Goal: Navigation & Orientation: Find specific page/section

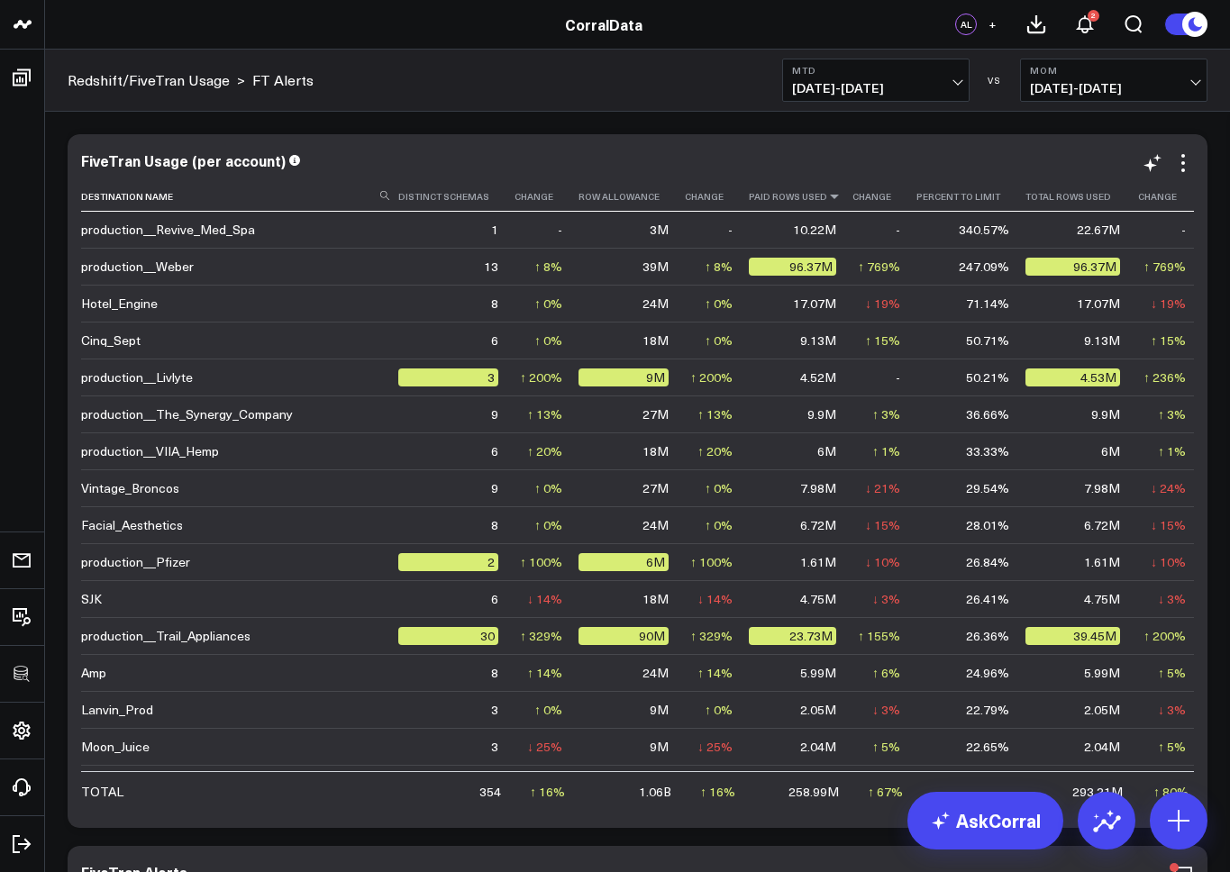
click at [827, 196] on icon at bounding box center [834, 196] width 14 height 11
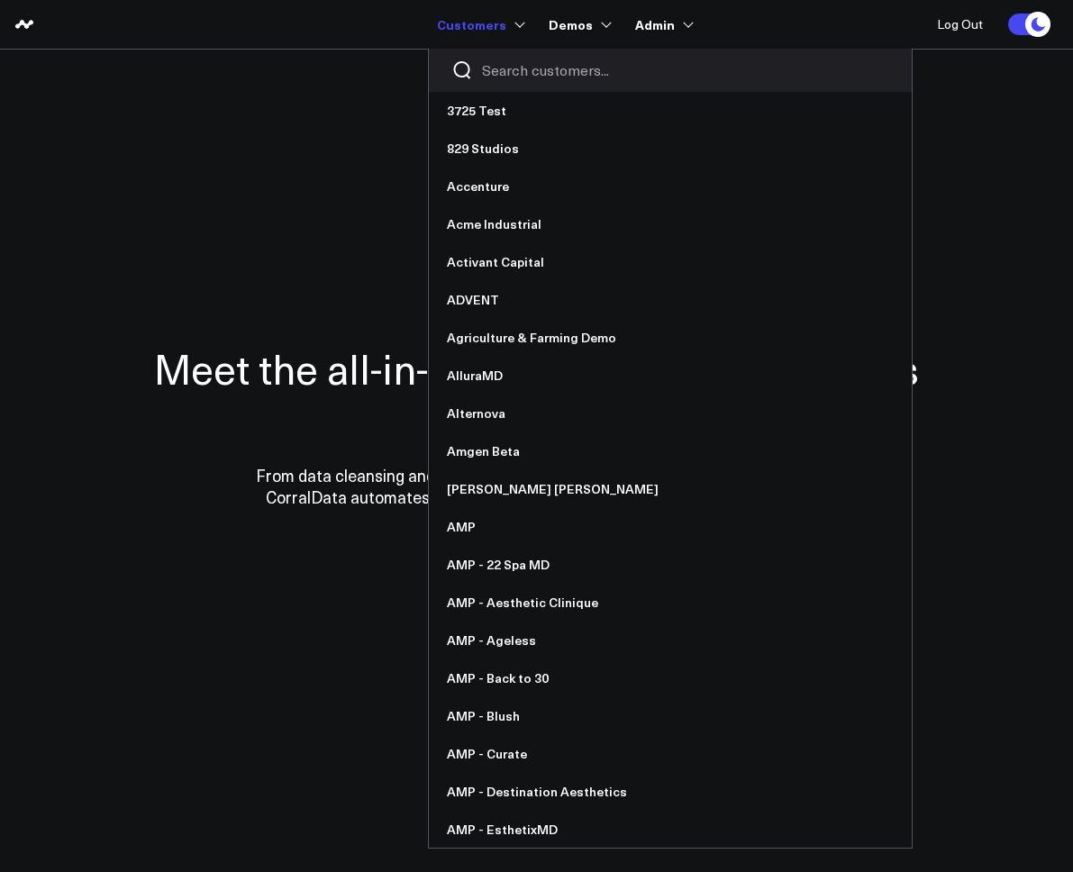
click at [526, 72] on input "Search customers input" at bounding box center [685, 70] width 407 height 20
type input "la"
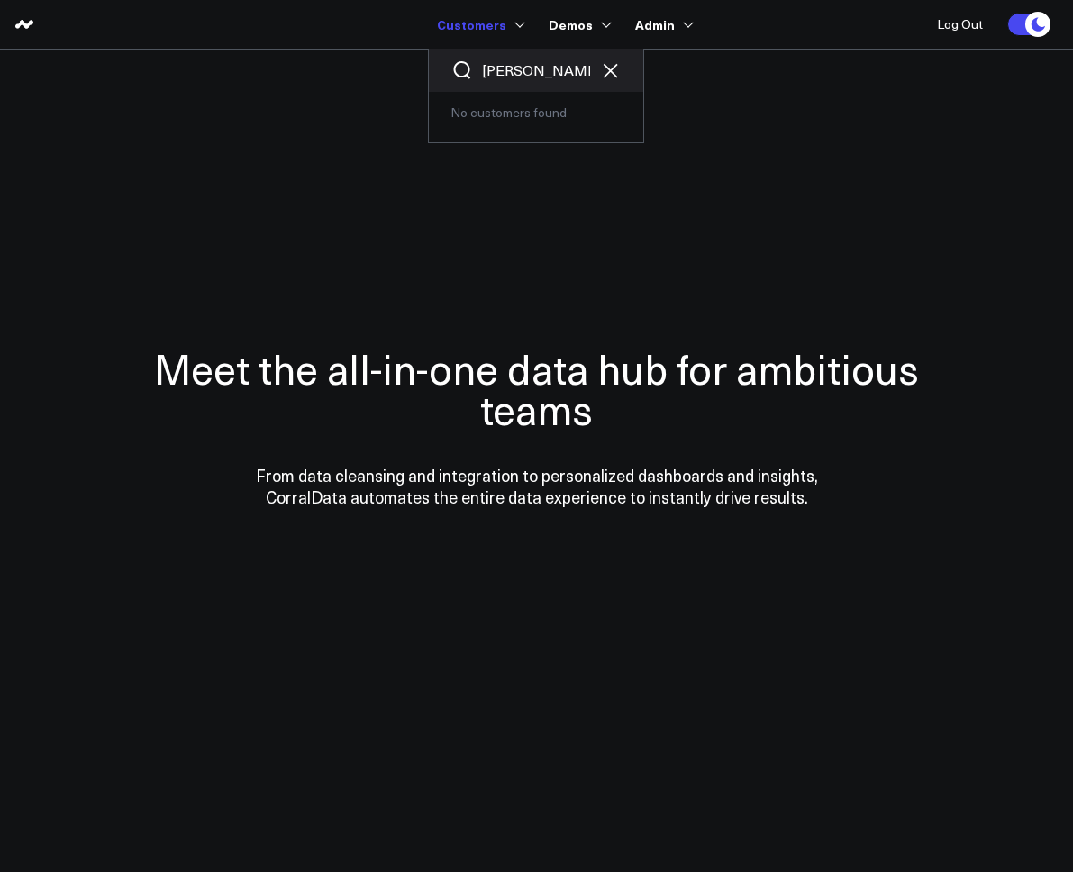
drag, startPoint x: 511, startPoint y: 70, endPoint x: 469, endPoint y: 72, distance: 42.4
click at [469, 72] on div "lau" at bounding box center [536, 70] width 214 height 43
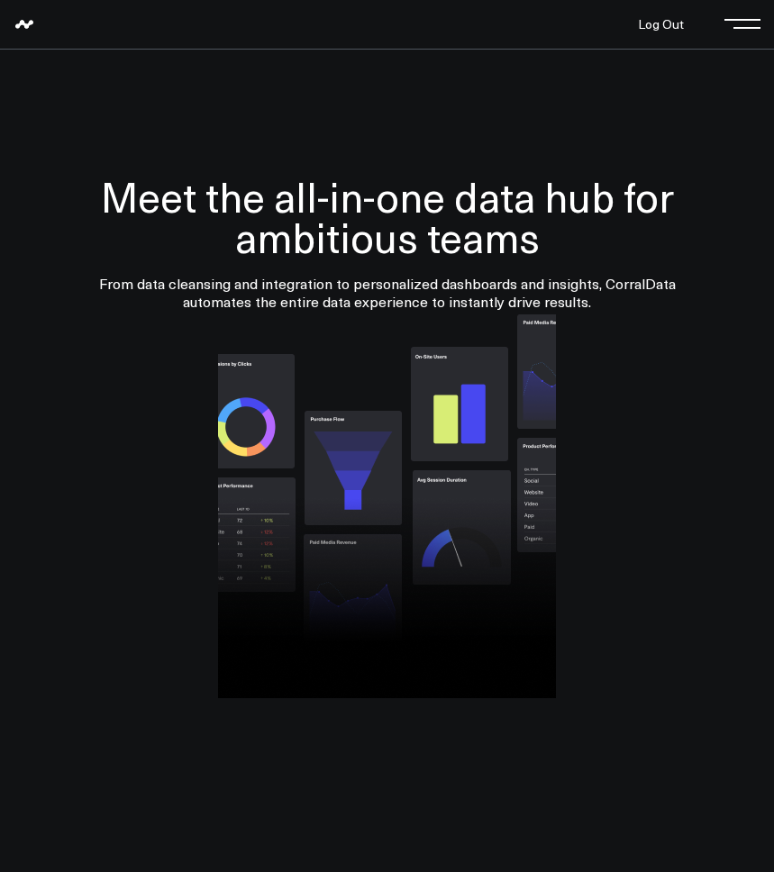
click at [236, 662] on img at bounding box center [387, 504] width 338 height 387
click at [54, 370] on div at bounding box center [387, 504] width 738 height 387
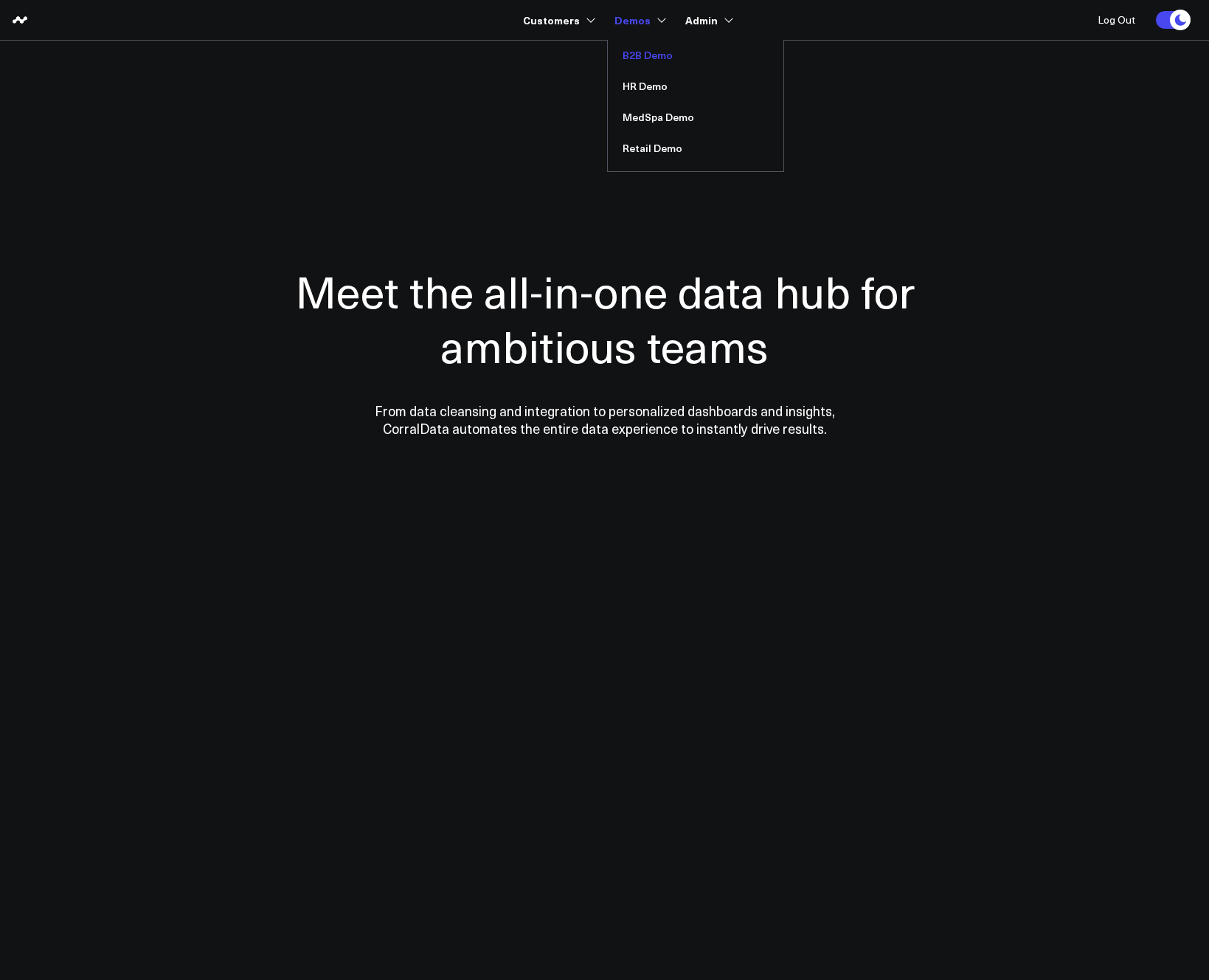
click at [652, 60] on link "B2B Demo" at bounding box center [695, 56] width 175 height 31
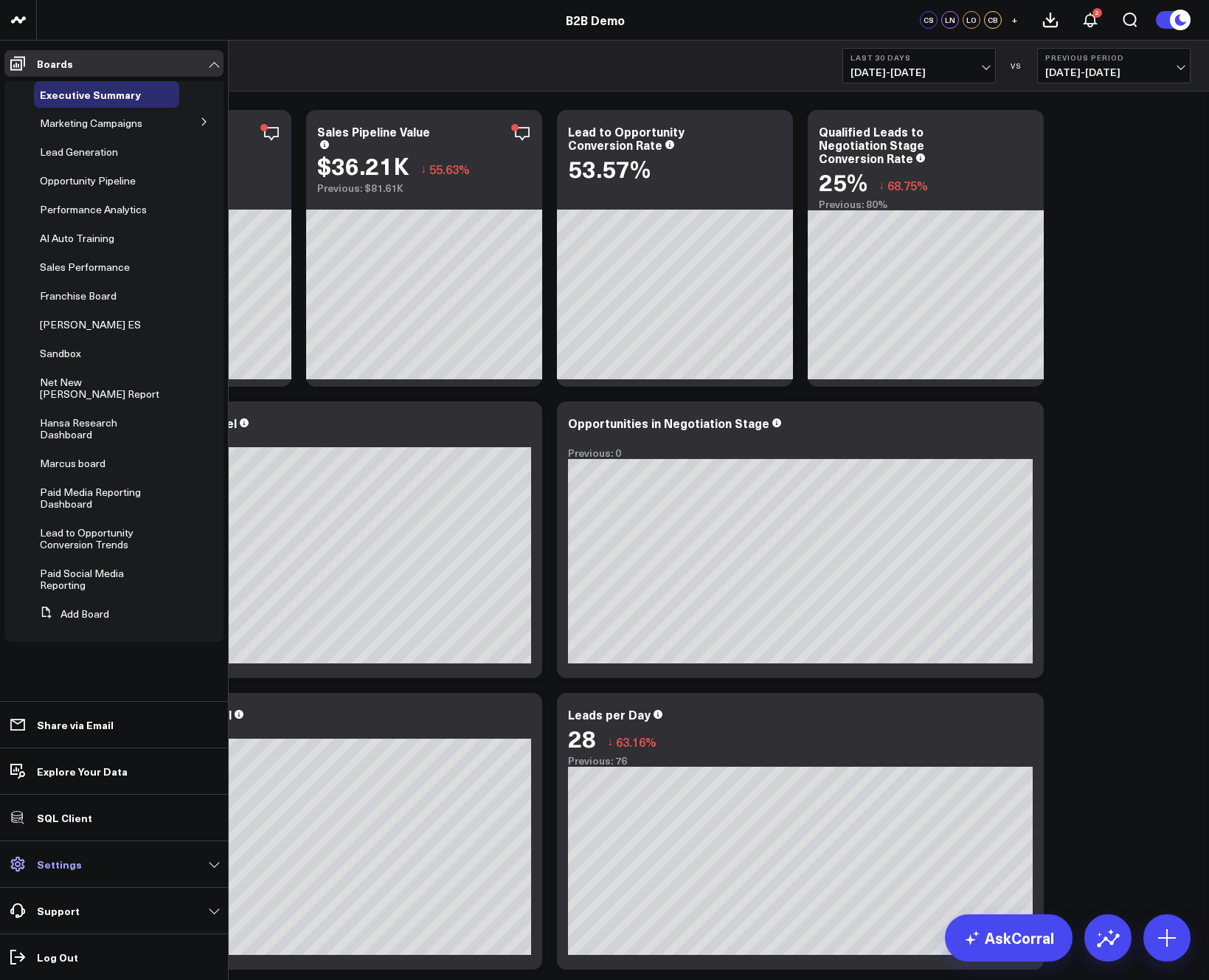
click at [68, 865] on p "Settings" at bounding box center [59, 864] width 45 height 11
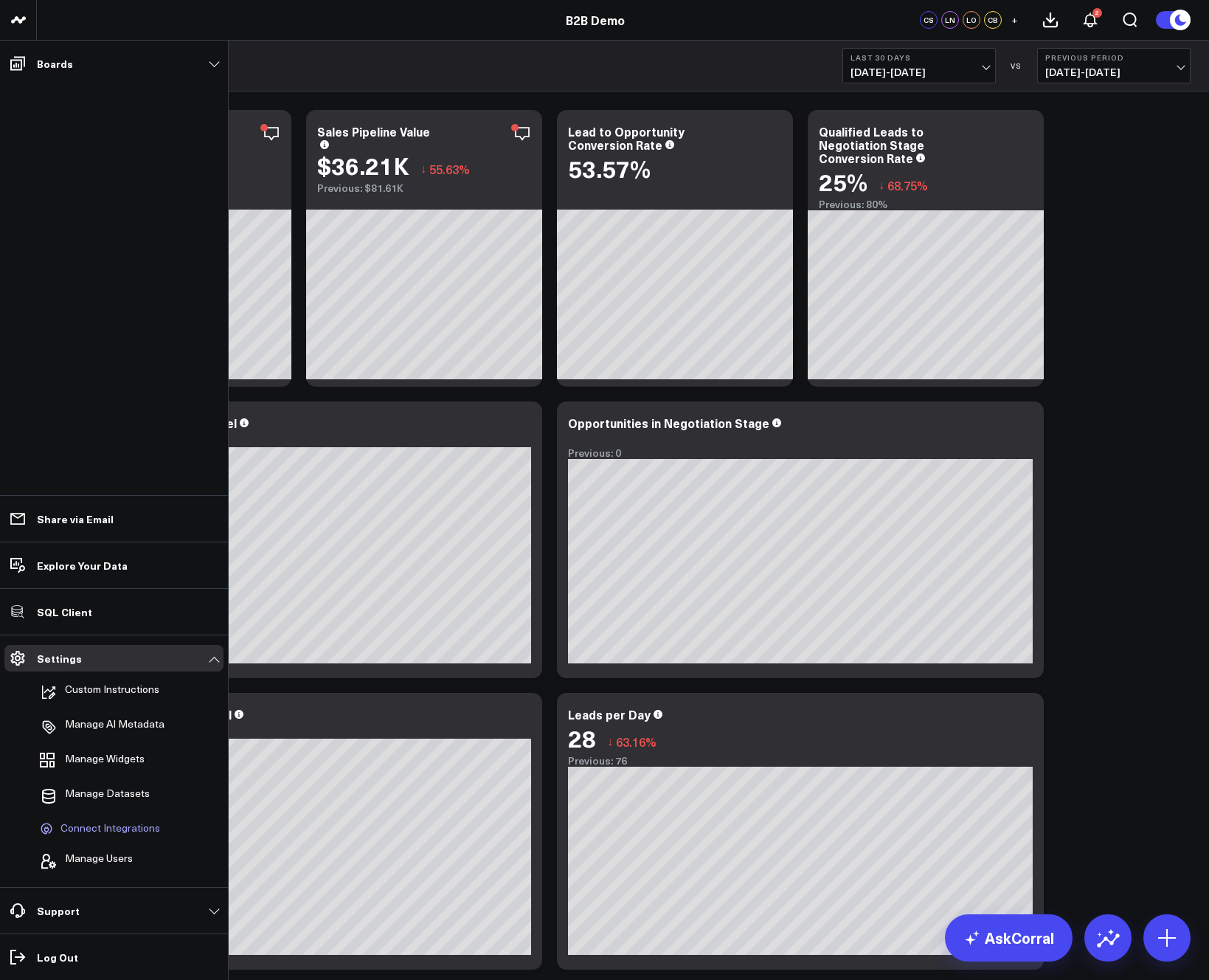
click at [88, 832] on span "Connect Integrations" at bounding box center [111, 829] width 100 height 13
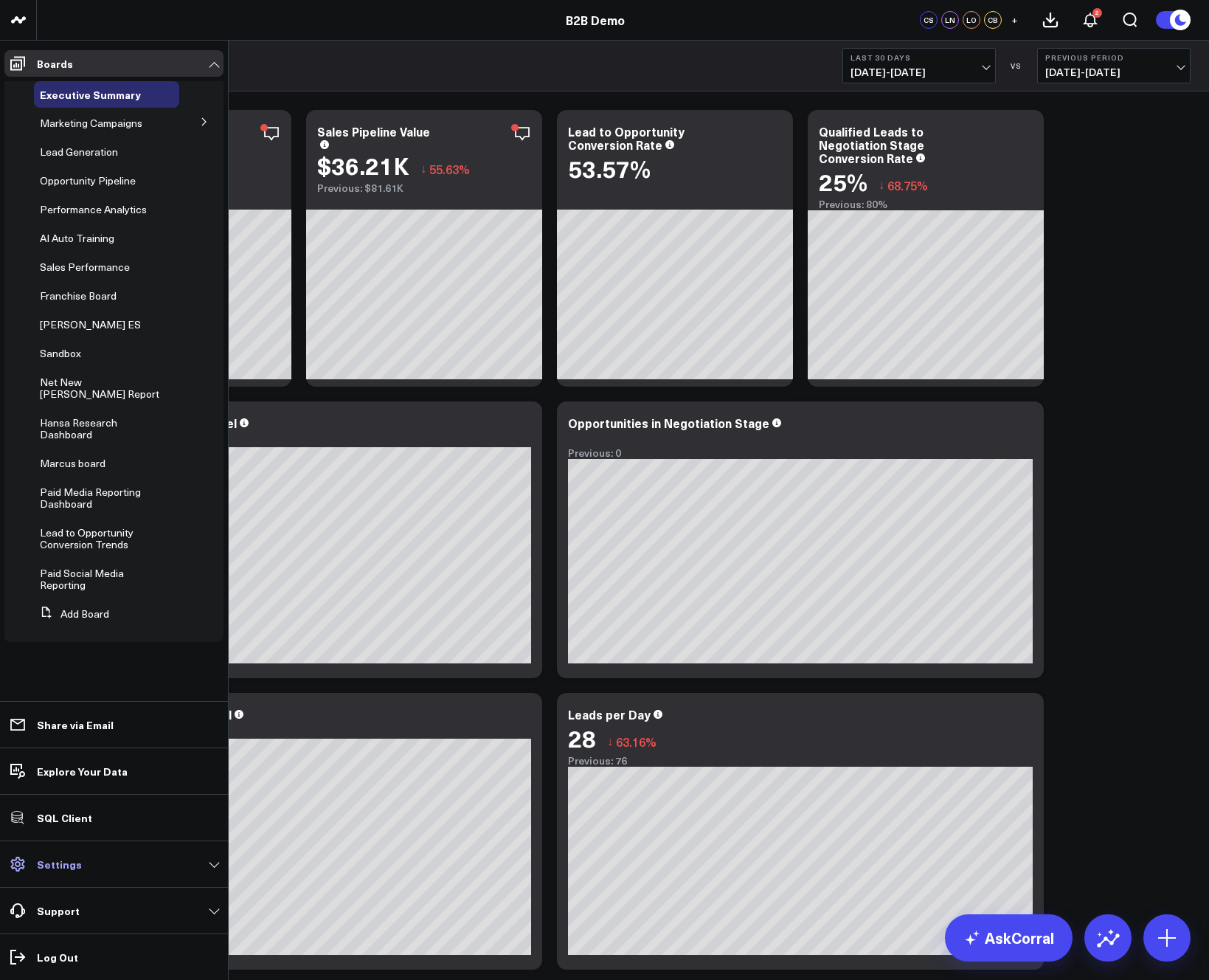
click at [95, 854] on link "Settings" at bounding box center [114, 864] width 219 height 26
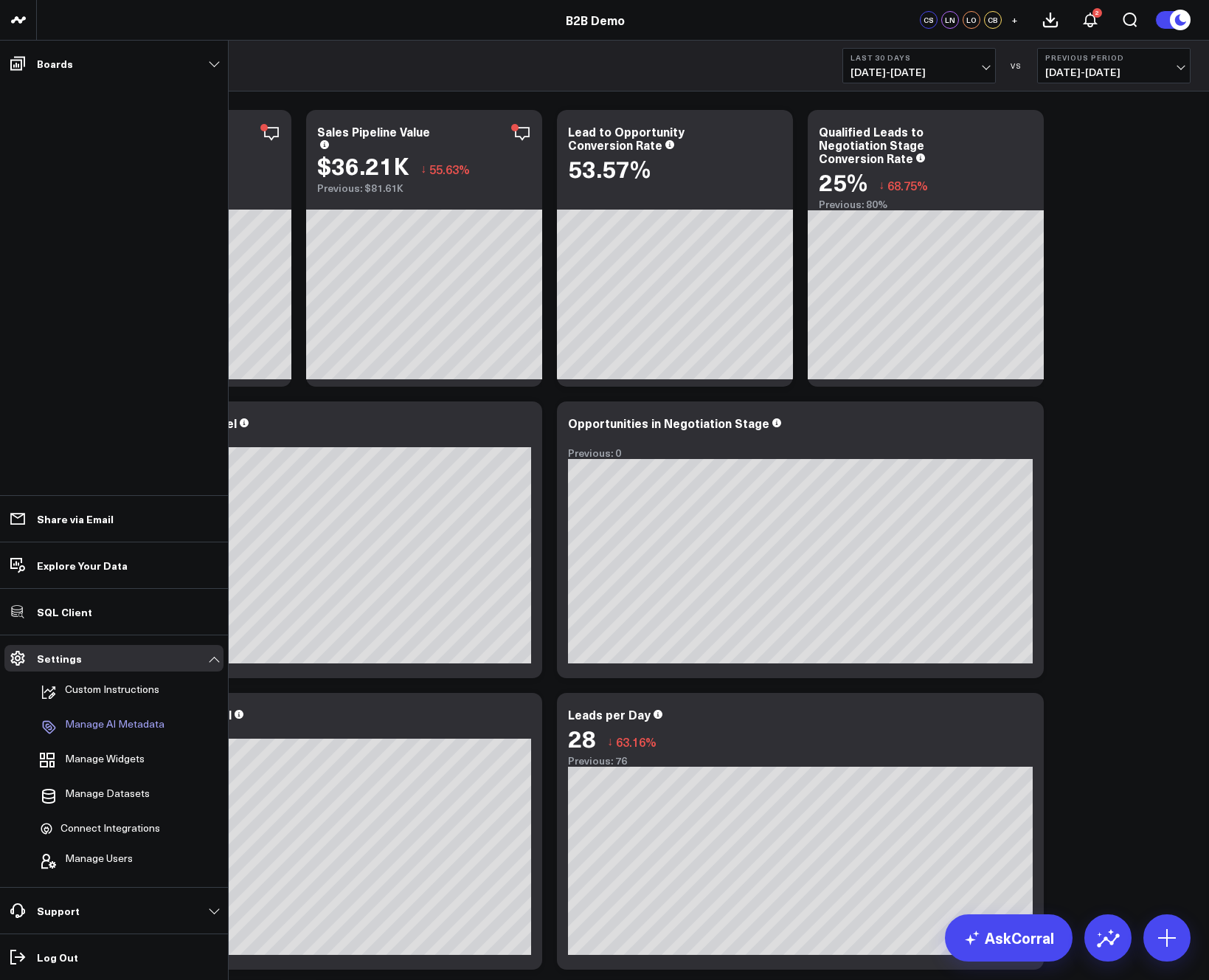
click at [111, 722] on p "Manage AI Metadata" at bounding box center [115, 727] width 100 height 18
